Goal: Information Seeking & Learning: Find specific fact

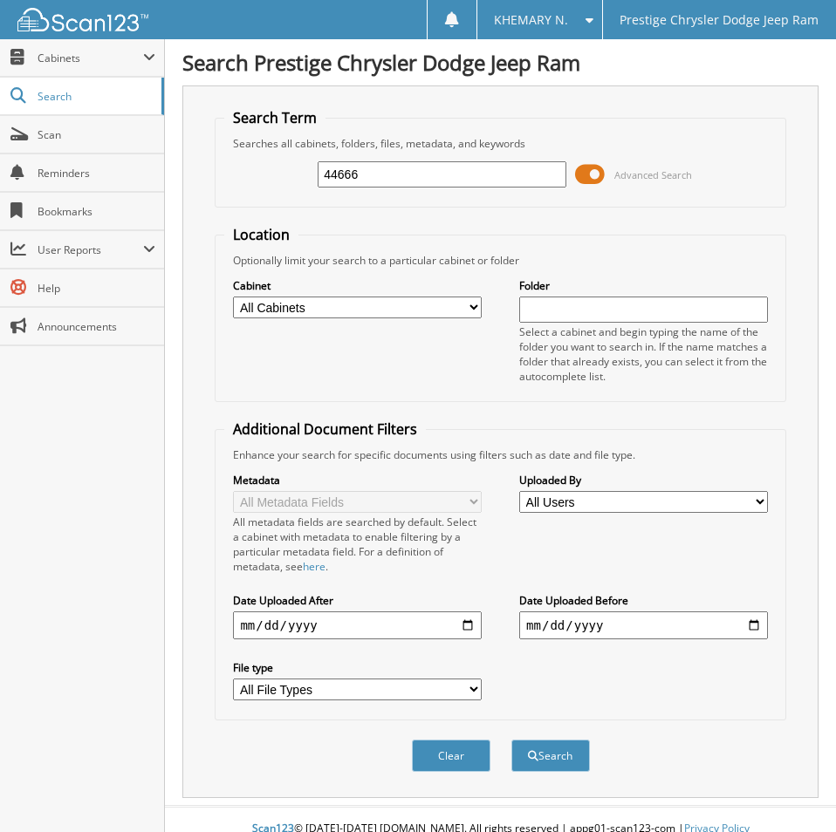
type input "44666"
click at [511, 740] on button "Search" at bounding box center [550, 756] width 78 height 32
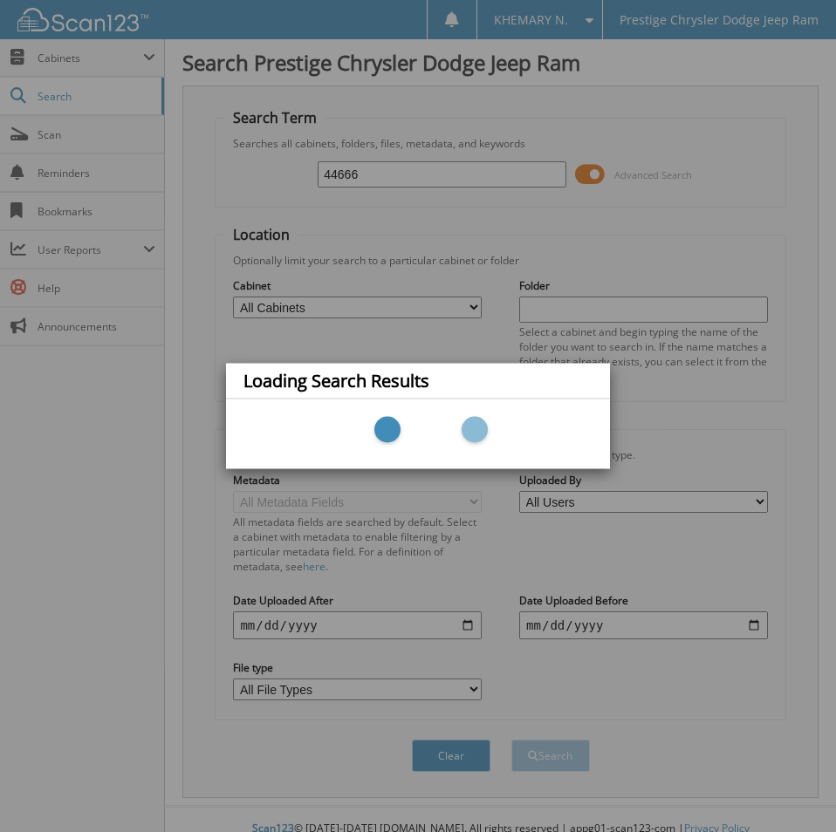
click at [142, 479] on div "Loading Search Results" at bounding box center [418, 416] width 836 height 832
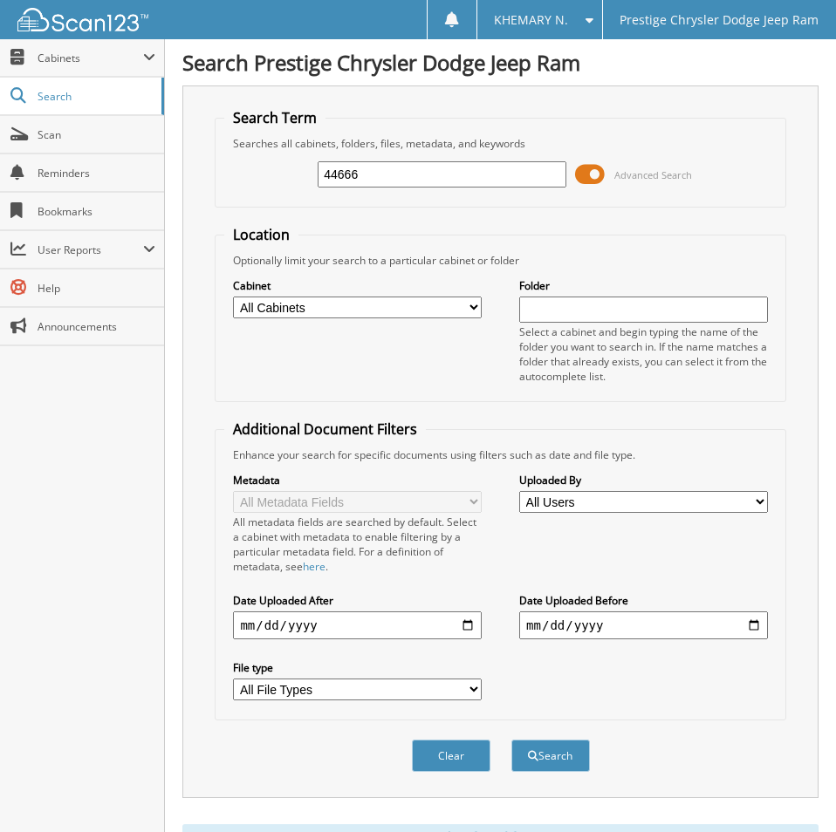
click at [142, 479] on div "Close Cabinets My Company Email Addresses Search Scan" at bounding box center [82, 435] width 165 height 793
click at [382, 172] on input "44666" at bounding box center [441, 174] width 248 height 26
type input "4"
click at [102, 567] on div "Close Cabinets My Company Email Addresses Search Scan" at bounding box center [82, 435] width 165 height 793
click at [106, 529] on div "Close Cabinets My Company Email Addresses Search Scan" at bounding box center [82, 435] width 165 height 793
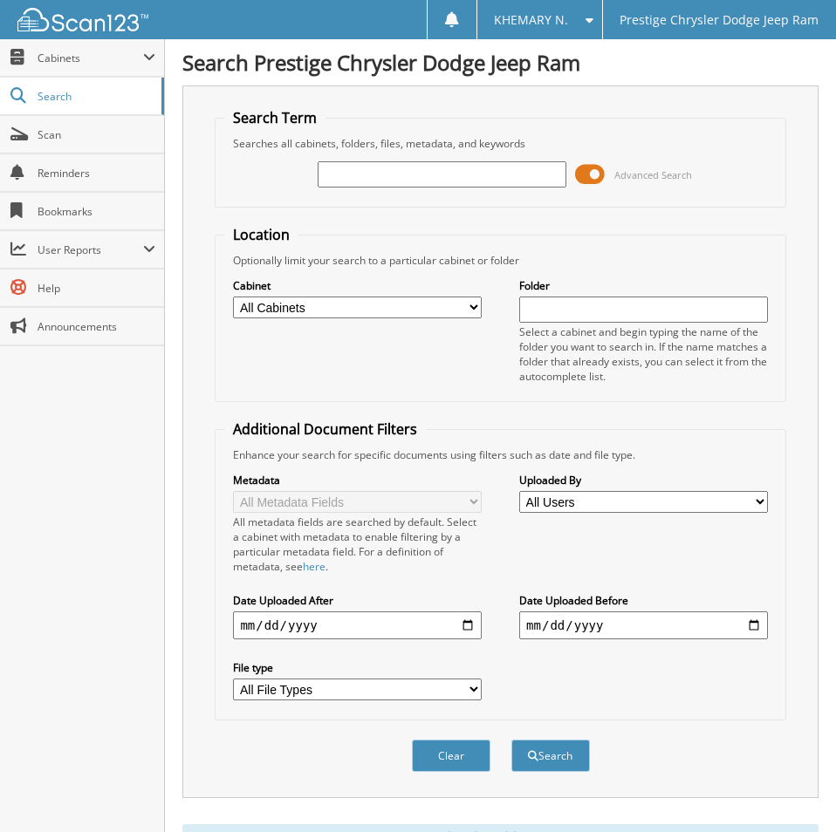
paste input "3C4NJDAN3ST537794"
type input "3C4NJDAN3ST537794"
click at [511, 740] on button "Search" at bounding box center [550, 756] width 78 height 32
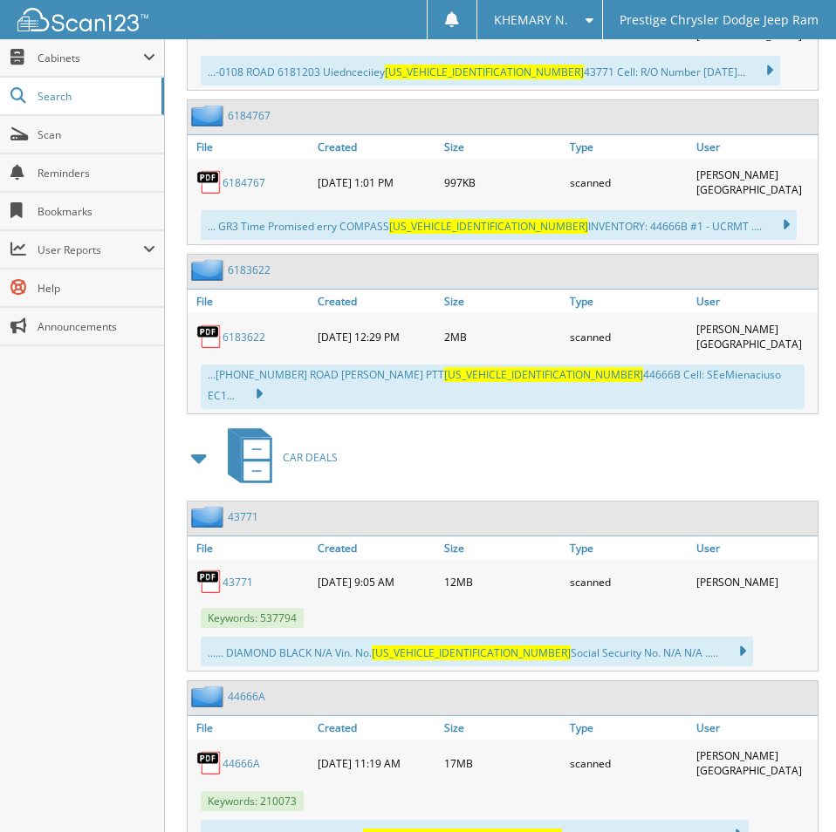
scroll to position [1280, 0]
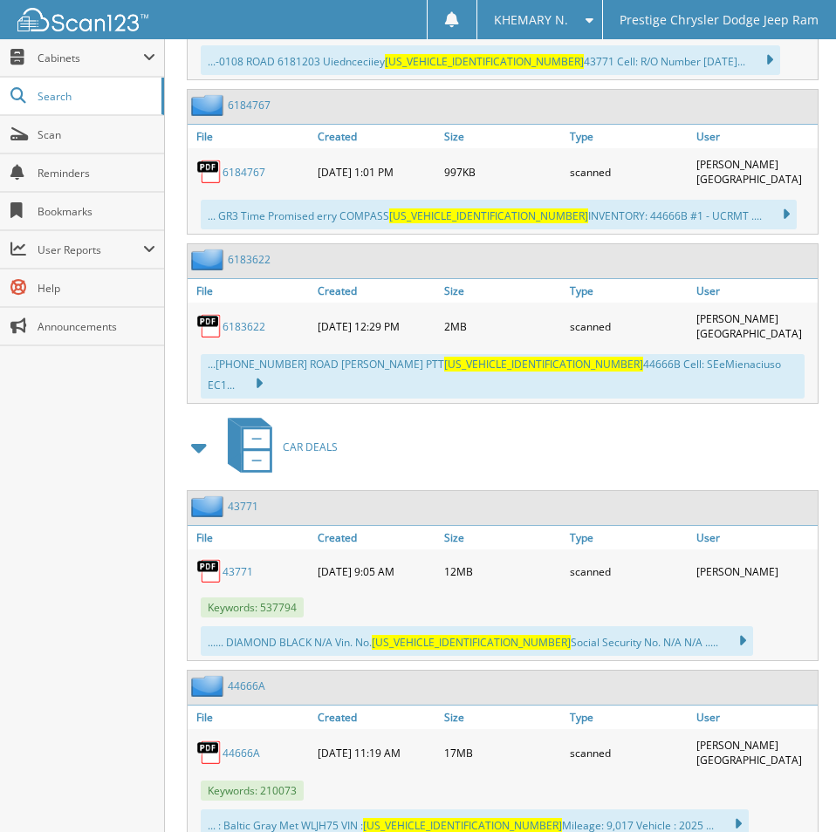
click at [244, 564] on link "43771" at bounding box center [237, 571] width 31 height 15
